Goal: Information Seeking & Learning: Learn about a topic

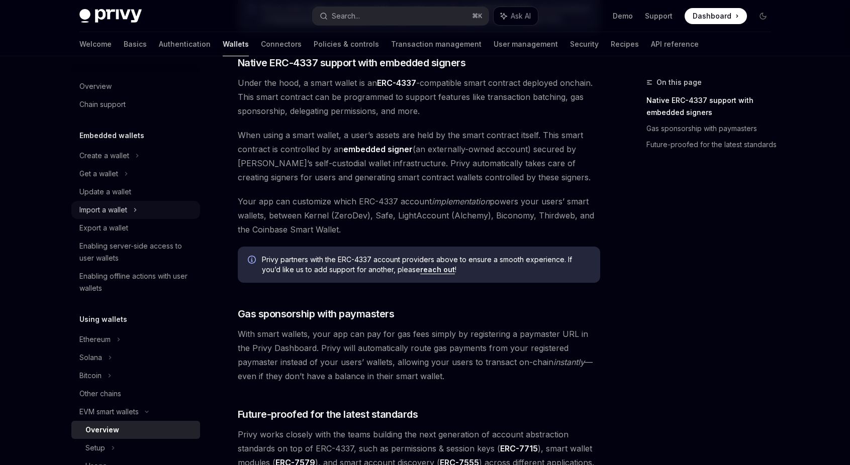
scroll to position [449, 0]
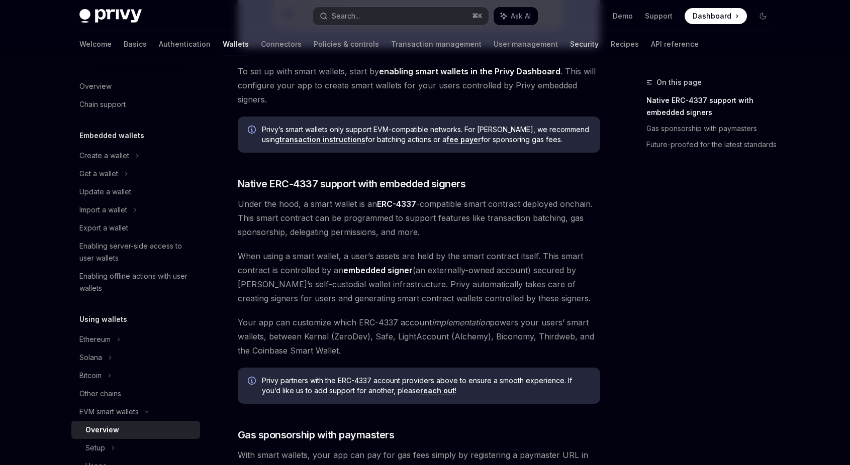
click at [570, 40] on link "Security" at bounding box center [584, 44] width 29 height 24
type textarea "*"
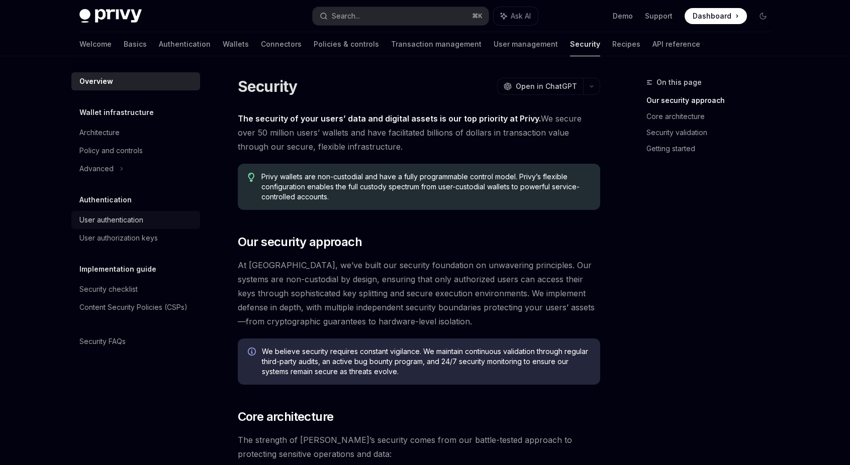
click at [111, 222] on div "User authentication" at bounding box center [111, 220] width 64 height 12
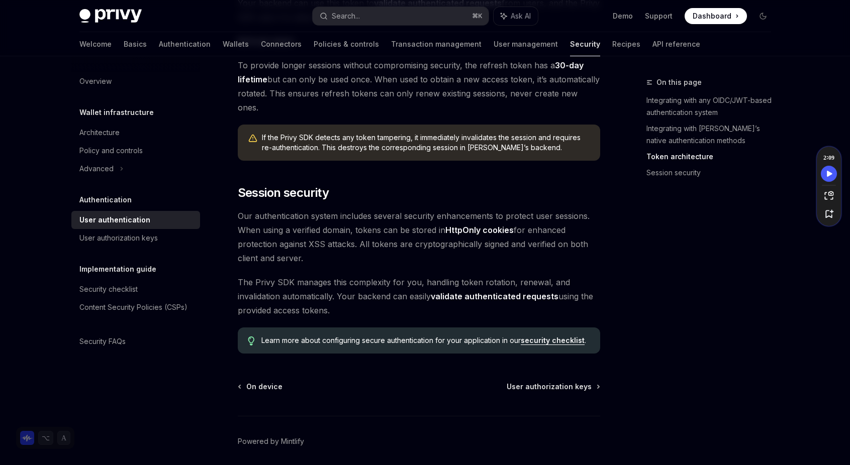
scroll to position [779, 0]
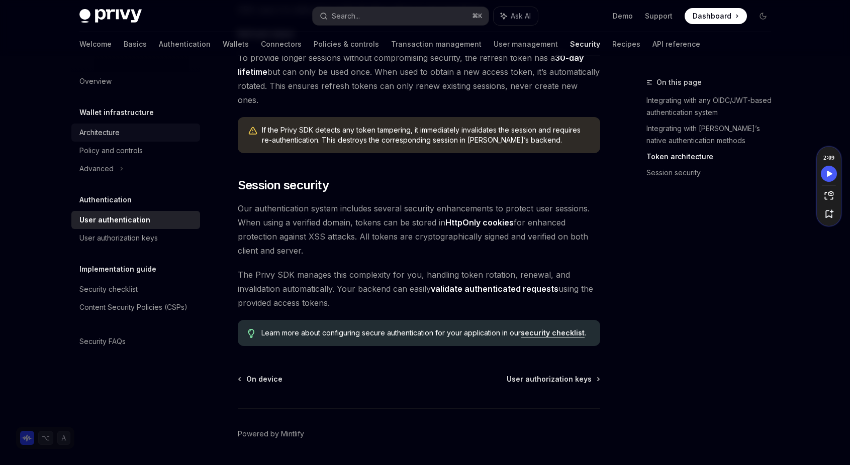
click at [86, 132] on div "Architecture" at bounding box center [99, 133] width 40 height 12
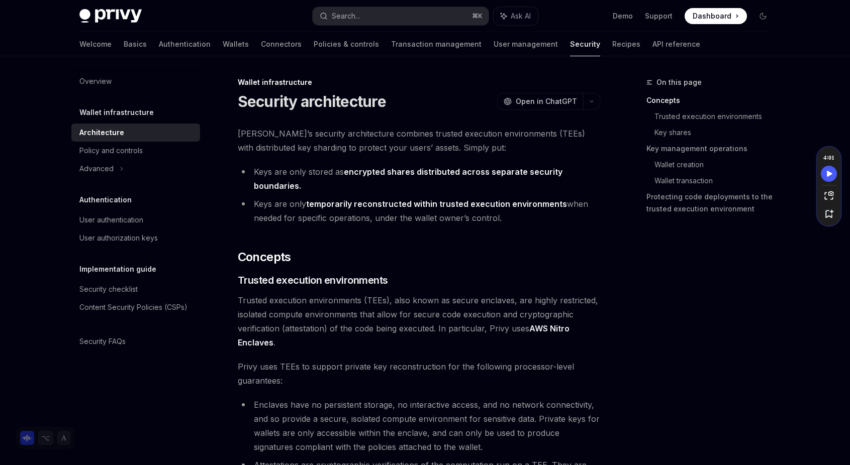
type textarea "*"
